Goal: Task Accomplishment & Management: Manage account settings

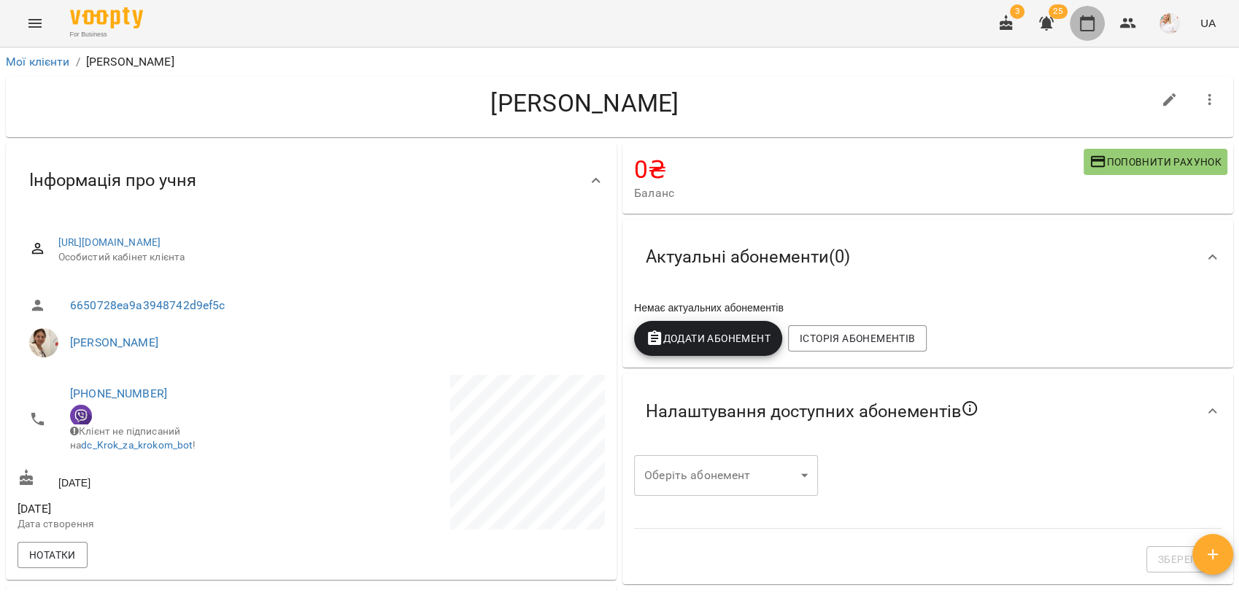
click at [1089, 22] on icon "button" at bounding box center [1087, 24] width 18 height 18
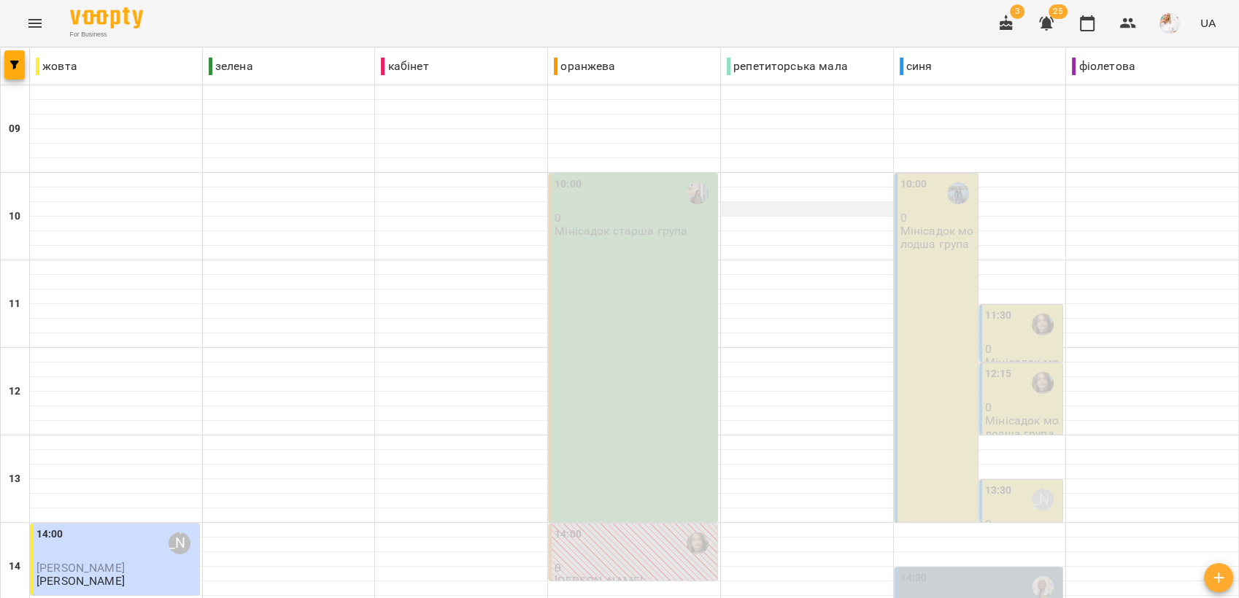
scroll to position [81, 0]
click at [1048, 20] on icon "button" at bounding box center [1046, 24] width 15 height 14
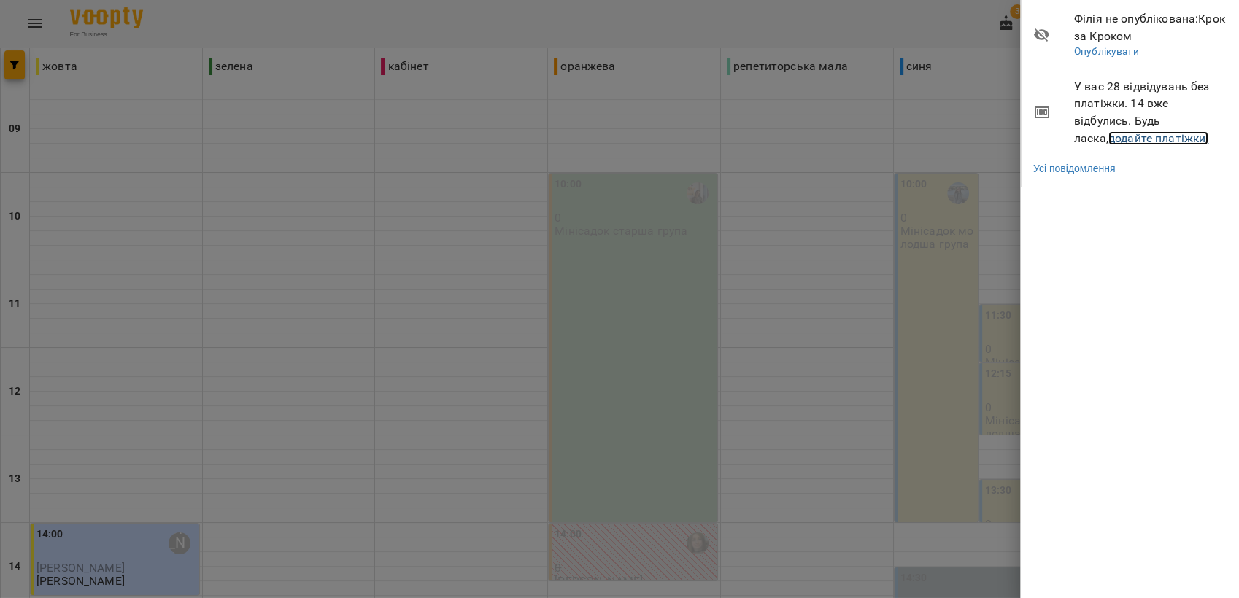
click at [1137, 135] on link "додайте платіжки!" at bounding box center [1158, 138] width 101 height 14
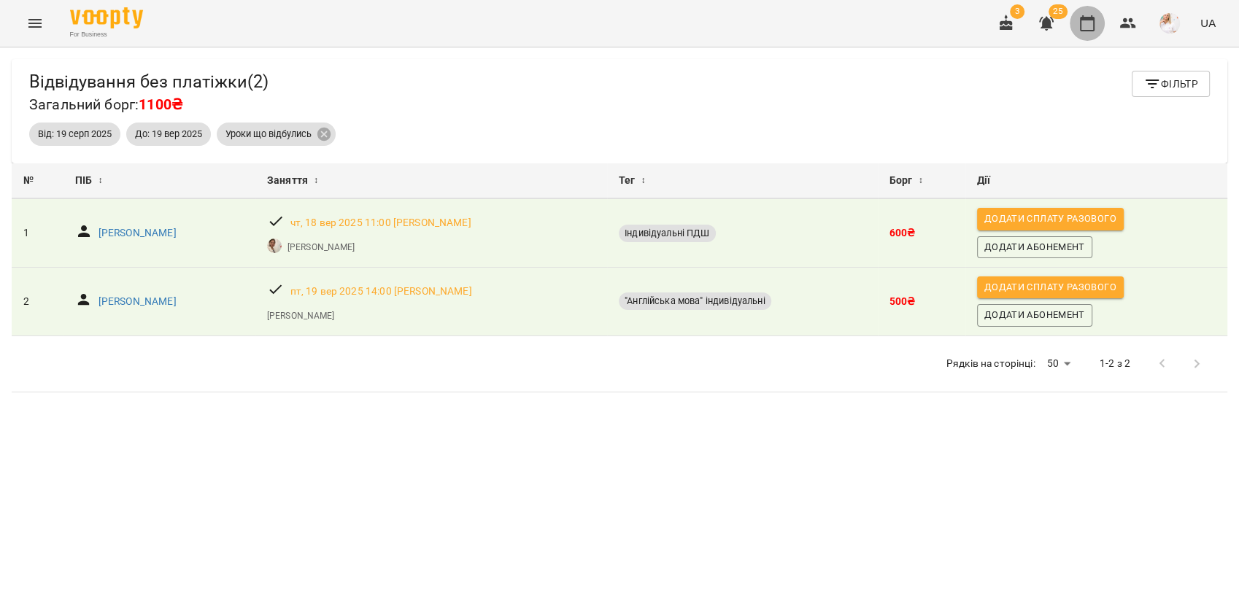
click at [1089, 27] on icon "button" at bounding box center [1087, 24] width 18 height 18
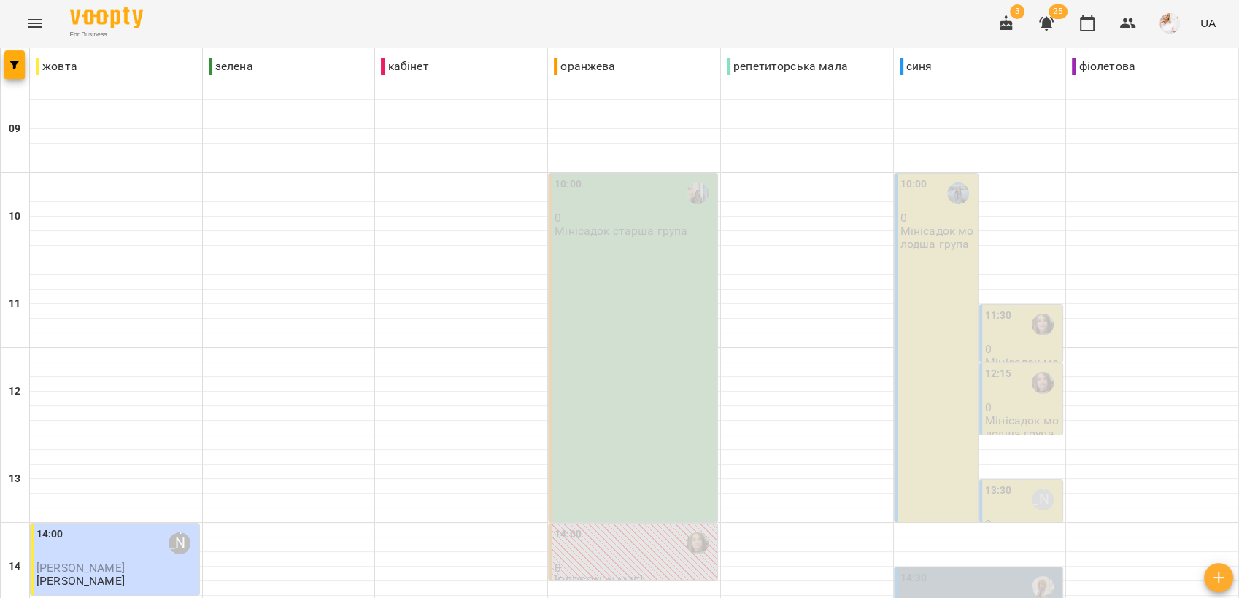
scroll to position [243, 0]
